Goal: Check status: Check status

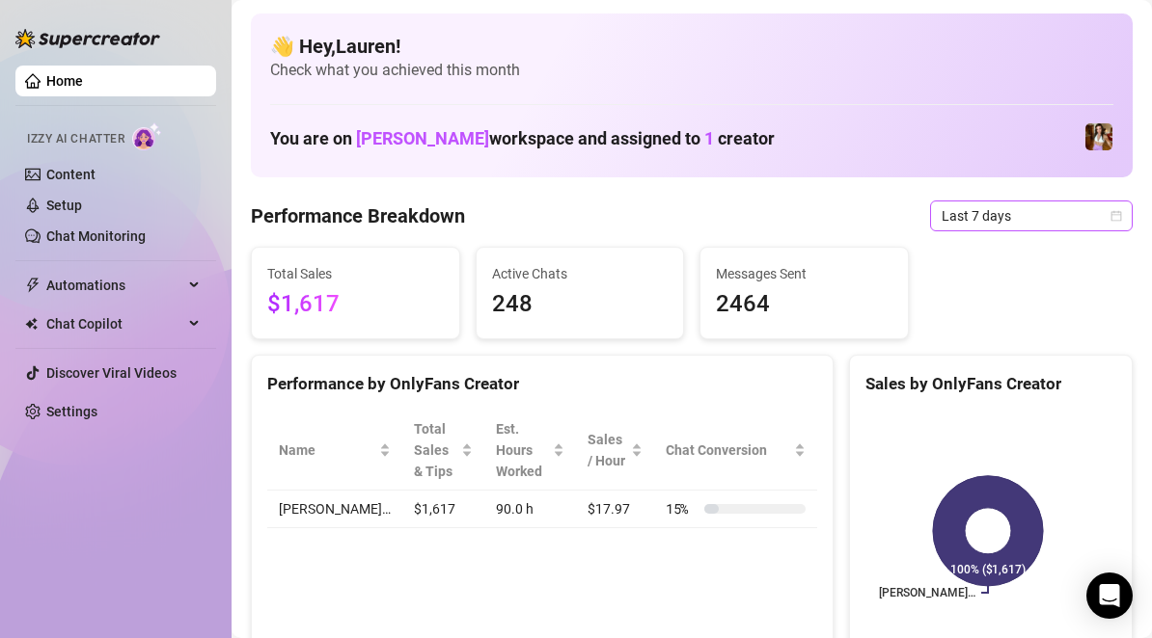
click at [1088, 227] on span "Last 7 days" at bounding box center [1030, 216] width 179 height 29
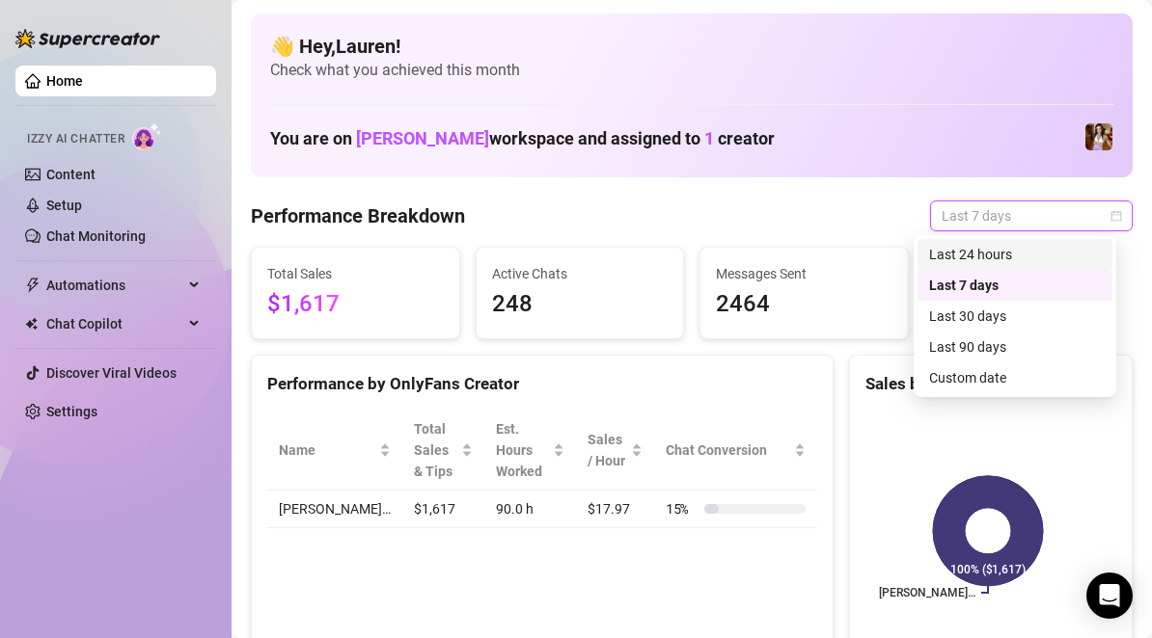
click at [1079, 243] on div "Last 24 hours" at bounding box center [1014, 254] width 195 height 31
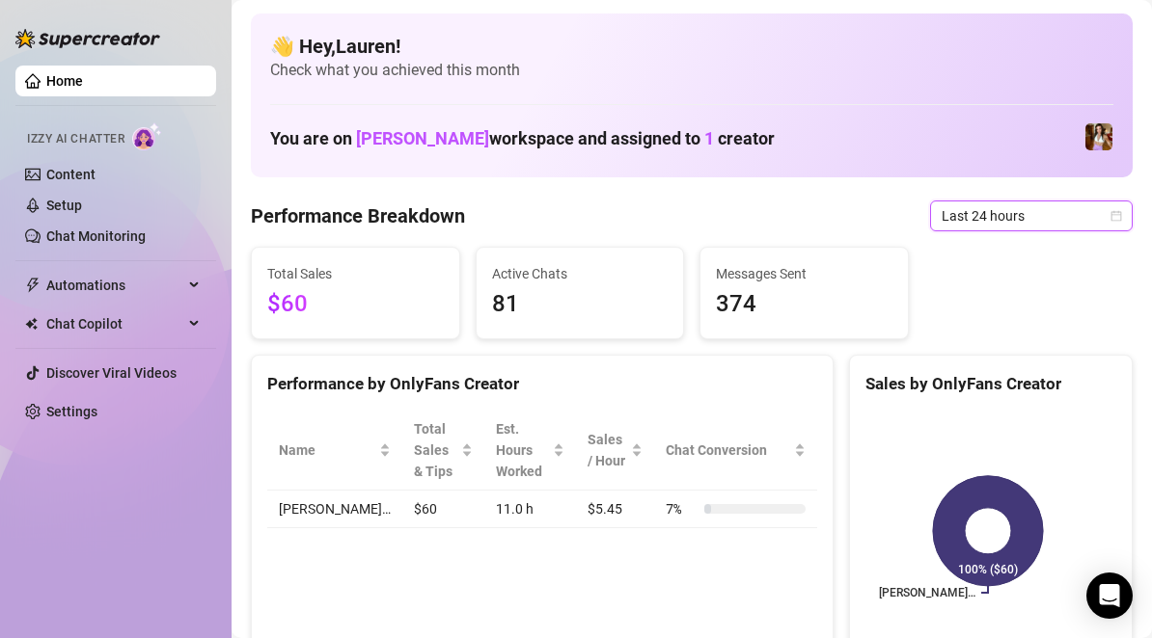
click at [1110, 219] on icon "calendar" at bounding box center [1116, 216] width 12 height 12
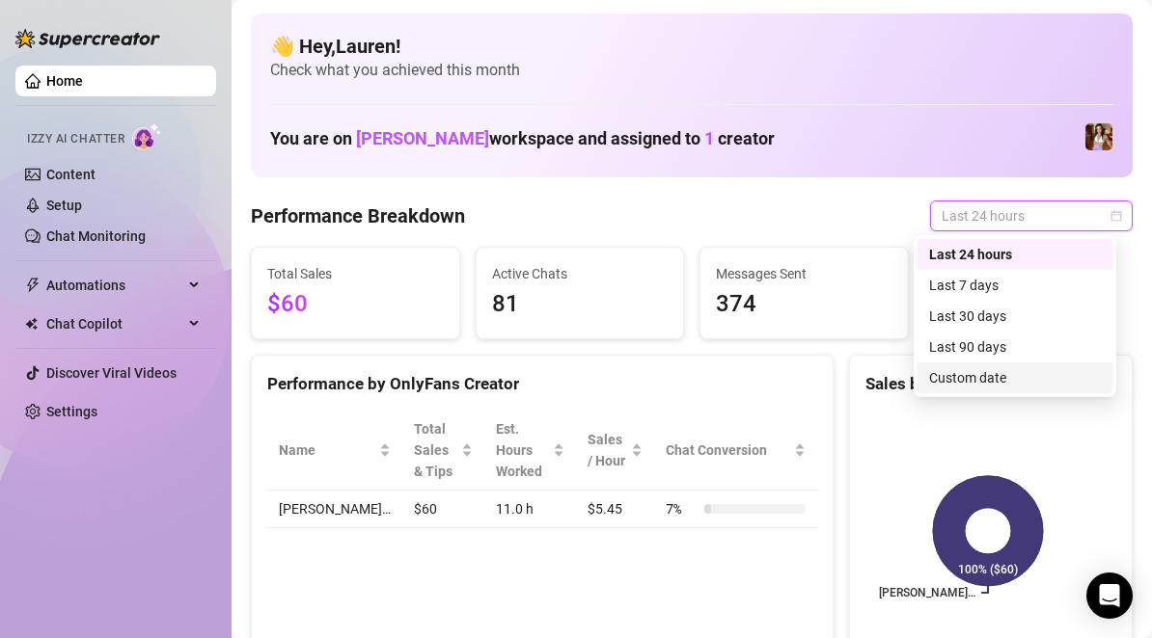
click at [1043, 376] on div "Custom date" at bounding box center [1015, 377] width 172 height 21
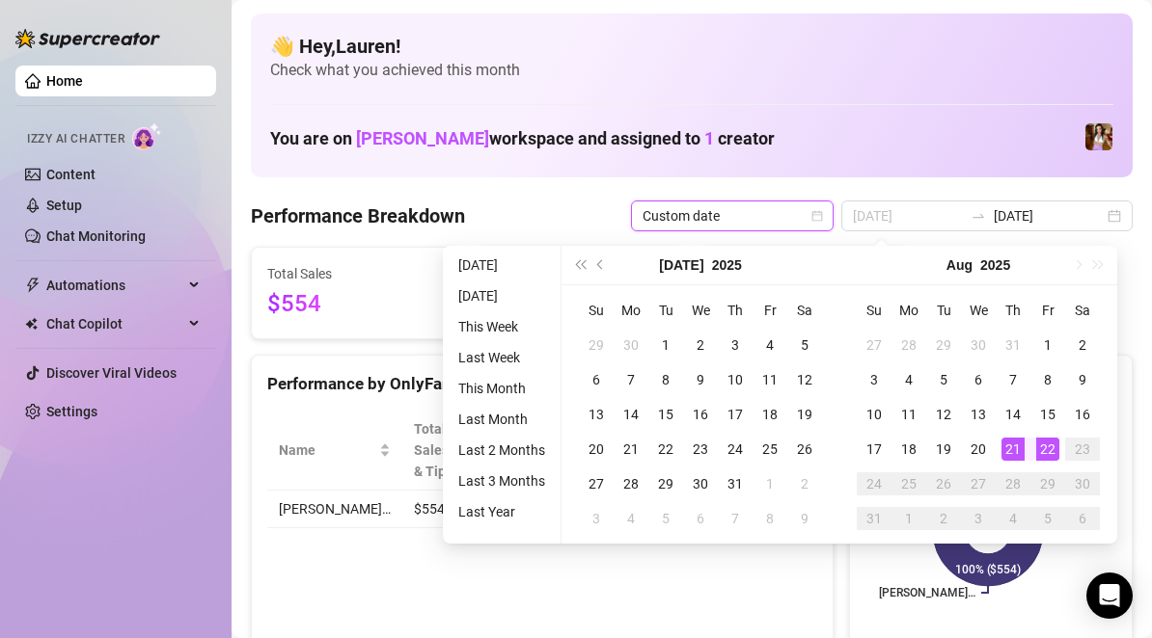
type input "[DATE]"
click at [1046, 444] on div "22" at bounding box center [1047, 449] width 23 height 23
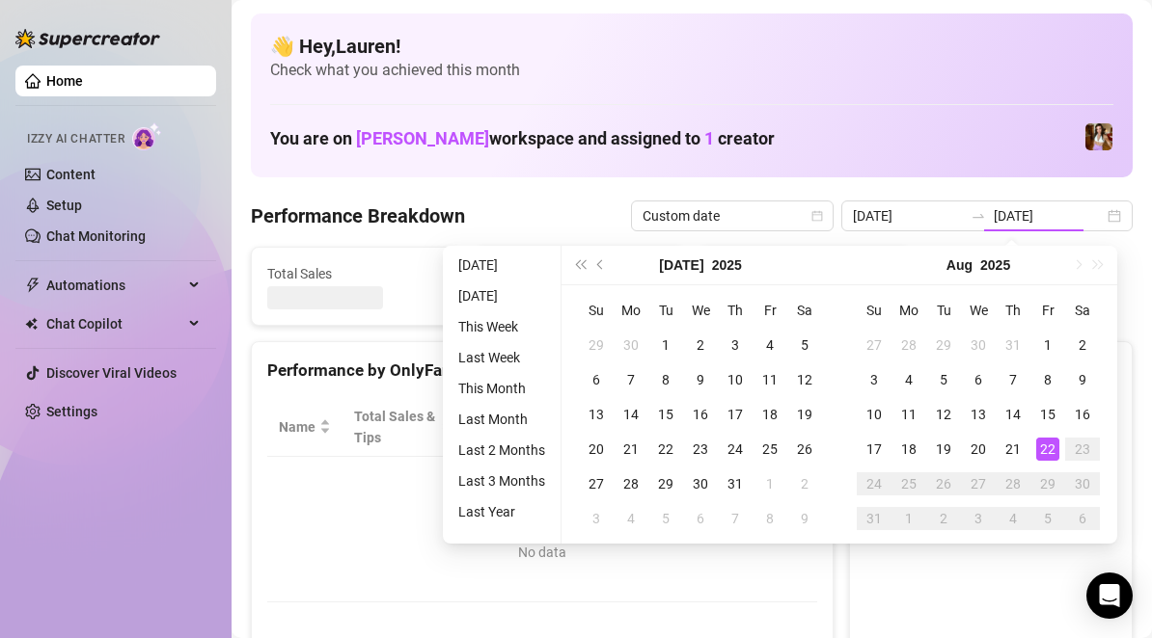
type input "[DATE]"
